Goal: Task Accomplishment & Management: Use online tool/utility

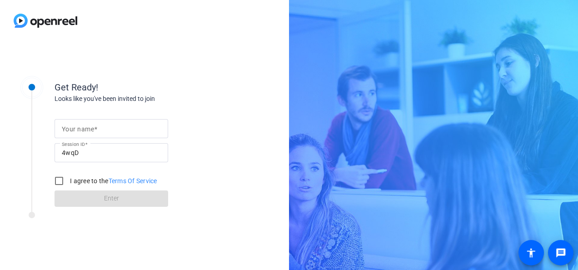
click at [138, 128] on input "Your name" at bounding box center [111, 128] width 99 height 11
type input "[PERSON_NAME]"
click at [57, 181] on input "I agree to the Terms Of Service" at bounding box center [59, 181] width 18 height 18
checkbox input "true"
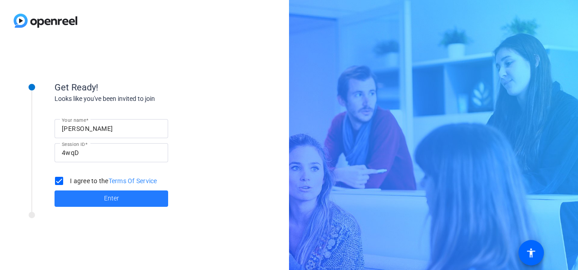
click at [92, 206] on span at bounding box center [112, 199] width 114 height 22
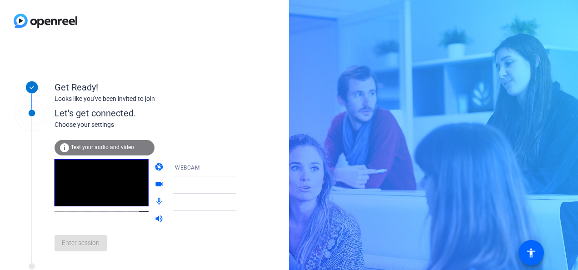
click at [101, 144] on span "Test your audio and video" at bounding box center [102, 147] width 63 height 6
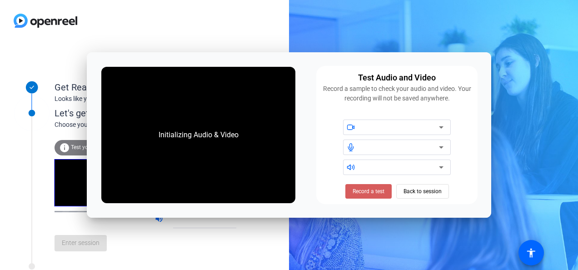
click at [373, 195] on span "Record a test" at bounding box center [369, 191] width 32 height 8
click at [373, 195] on span "Stop Testing (6s)" at bounding box center [368, 191] width 41 height 8
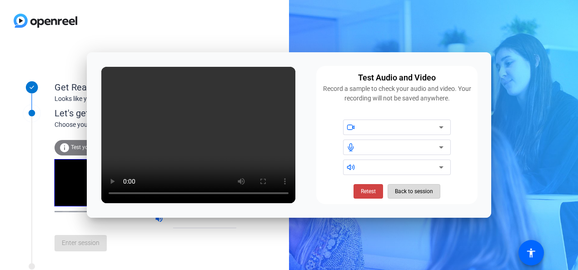
click at [414, 190] on span "Back to session" at bounding box center [414, 191] width 38 height 17
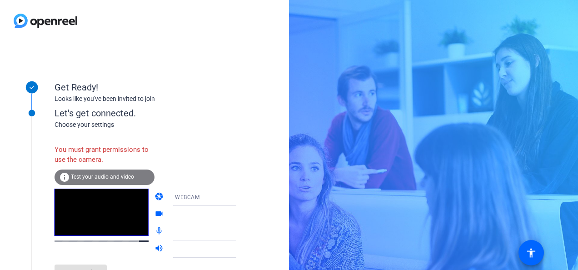
click at [89, 180] on div "info Test your audio and video" at bounding box center [105, 177] width 100 height 15
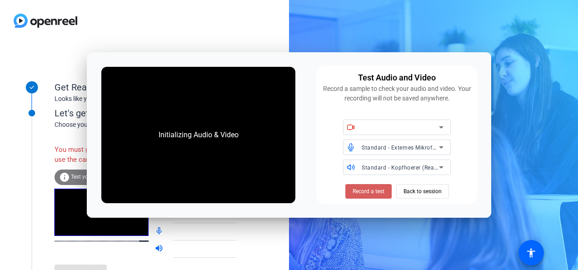
click at [371, 190] on span "Record a test" at bounding box center [369, 191] width 32 height 8
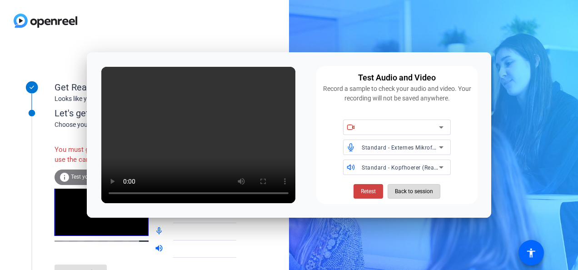
click at [410, 190] on span "Back to session" at bounding box center [414, 191] width 38 height 17
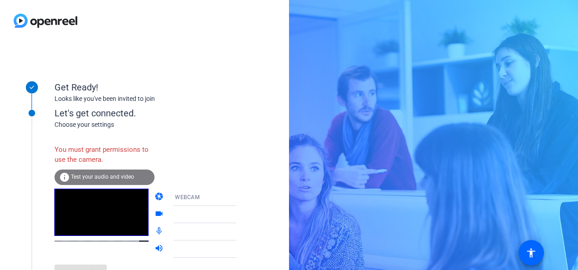
click at [201, 210] on div at bounding box center [209, 214] width 68 height 11
click at [243, 215] on icon at bounding box center [245, 215] width 5 height 2
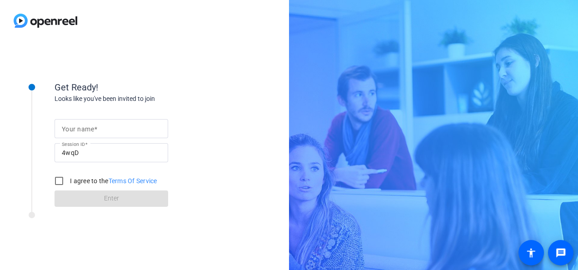
click at [145, 131] on input "Your name" at bounding box center [111, 128] width 99 height 11
type input "[PERSON_NAME]"
click at [60, 184] on input "I agree to the Terms Of Service" at bounding box center [59, 181] width 18 height 18
checkbox input "true"
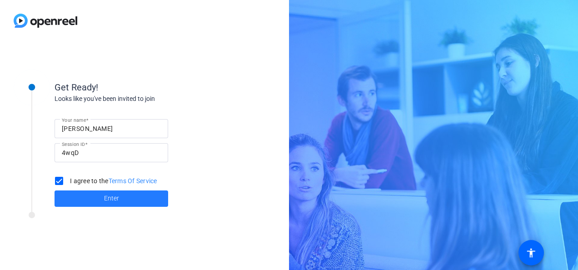
click at [83, 193] on span at bounding box center [112, 199] width 114 height 22
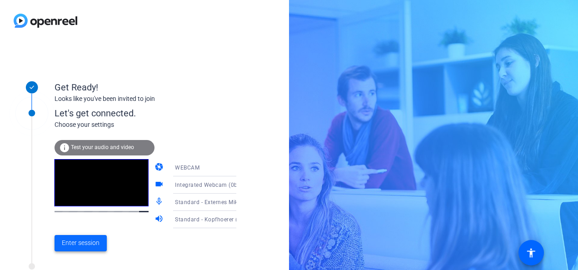
click at [90, 241] on span "Enter session" at bounding box center [81, 243] width 38 height 10
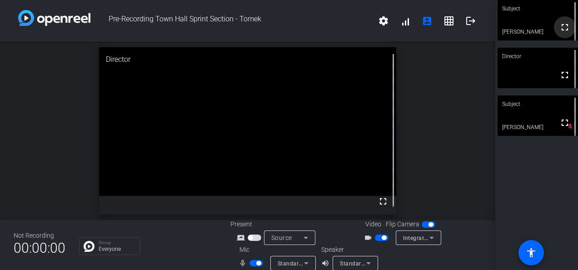
click at [563, 30] on mat-icon "fullscreen" at bounding box center [564, 27] width 11 height 11
